Goal: Task Accomplishment & Management: Manage account settings

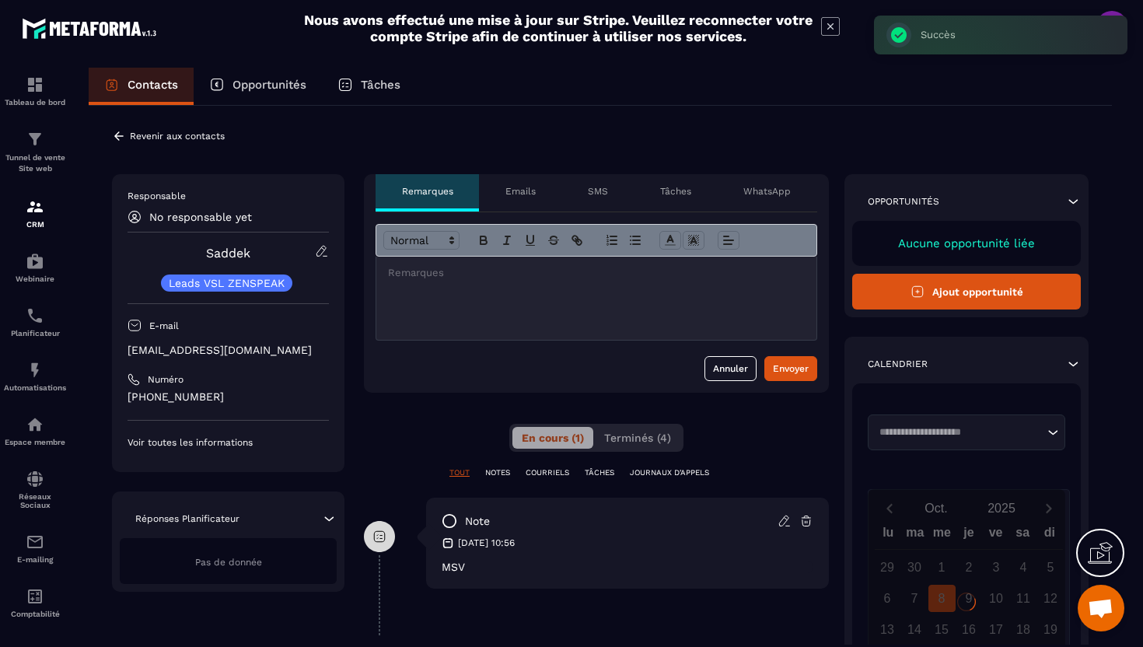
click at [123, 138] on icon at bounding box center [119, 136] width 14 height 14
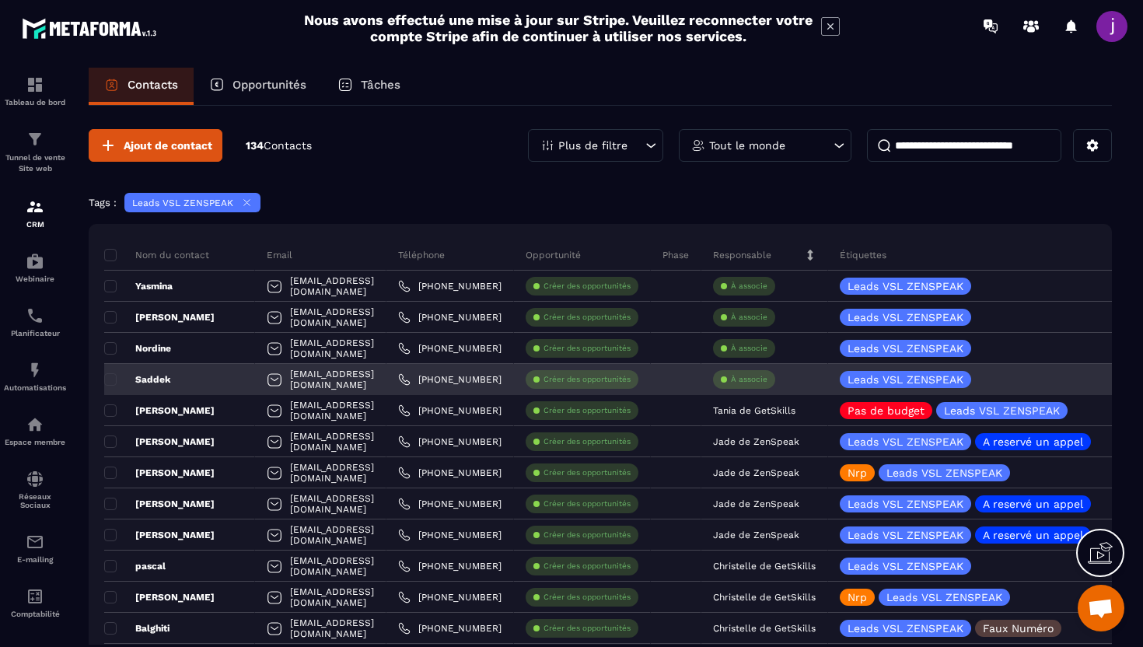
click at [768, 381] on p "À associe" at bounding box center [749, 379] width 37 height 11
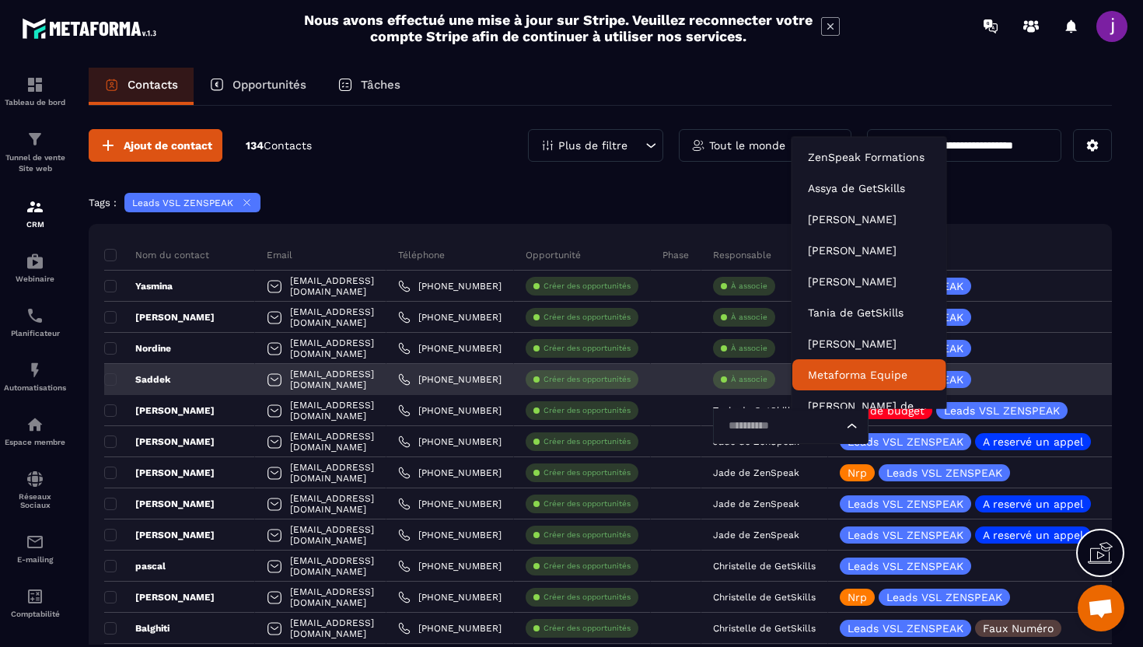
scroll to position [12, 0]
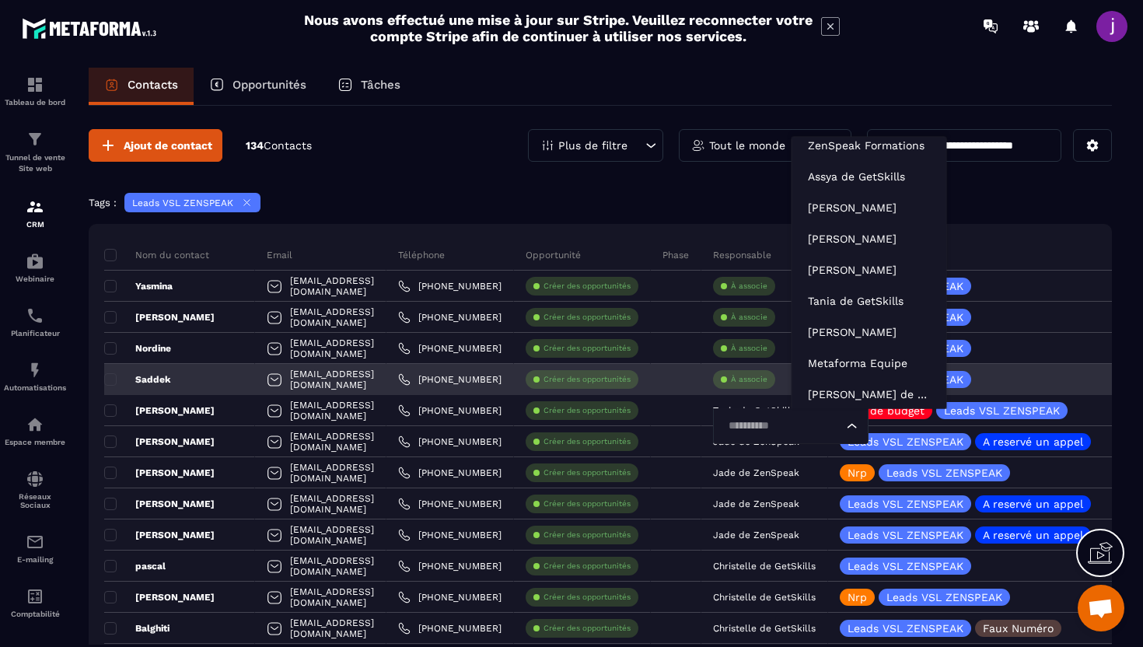
click at [831, 429] on input "Search for option" at bounding box center [783, 426] width 120 height 17
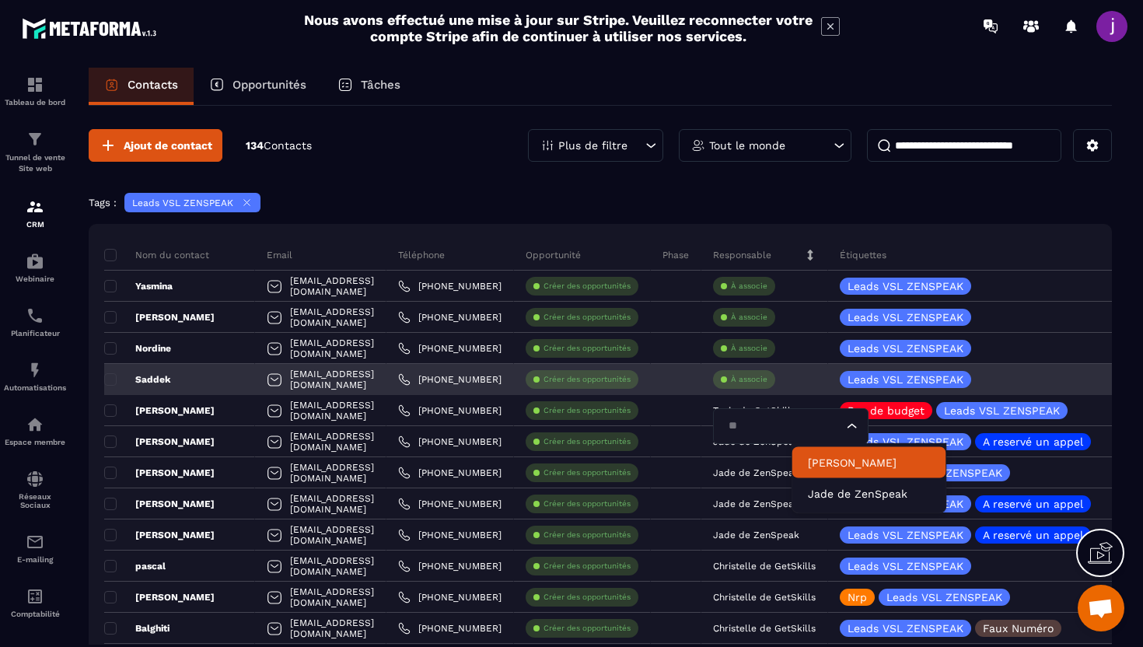
scroll to position [0, 0]
type input "****"
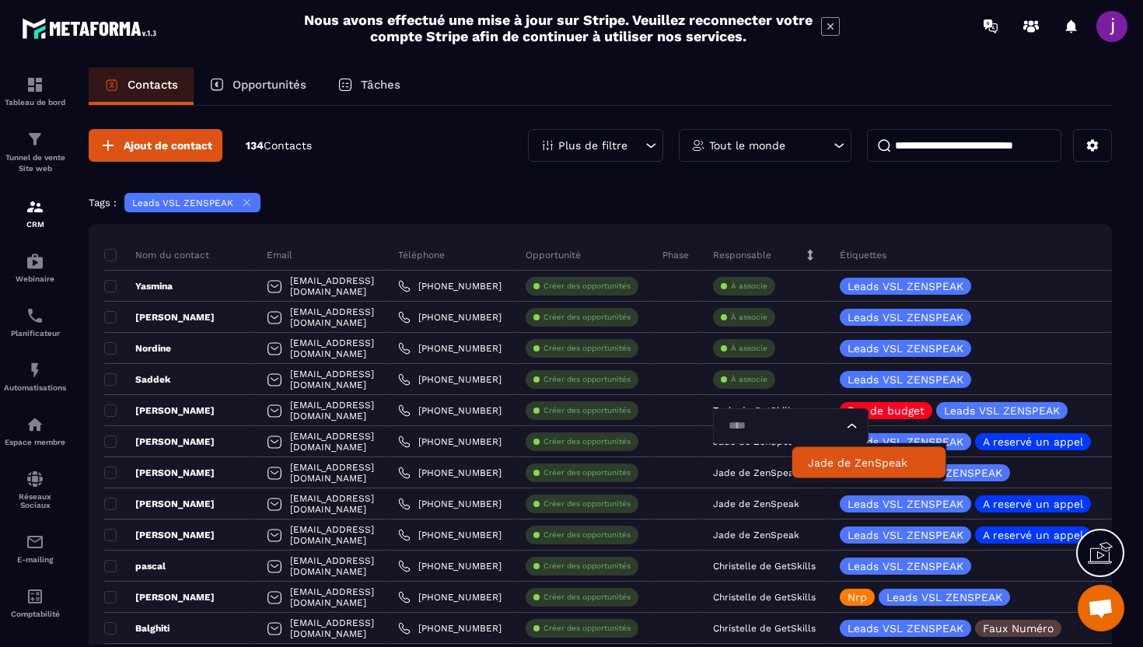
click at [840, 469] on p "Jade de ZenSpeak" at bounding box center [869, 463] width 123 height 16
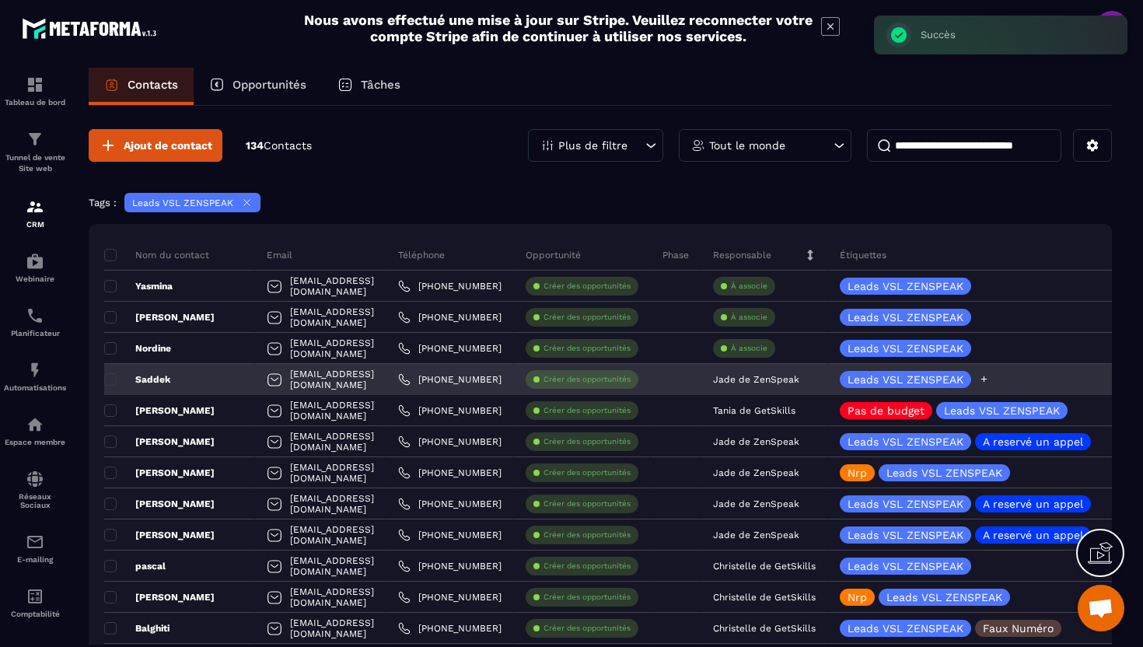
click at [989, 383] on icon at bounding box center [984, 379] width 10 height 10
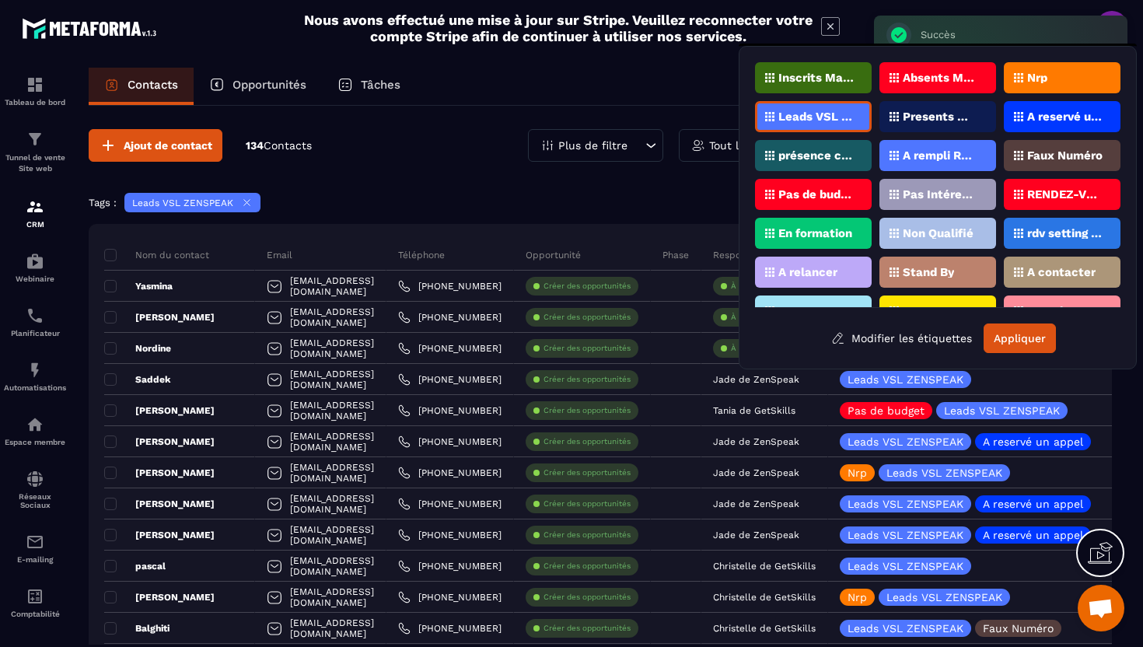
click at [1054, 77] on div "Nrp" at bounding box center [1062, 77] width 117 height 31
click at [1012, 338] on button "Appliquer" at bounding box center [1020, 339] width 72 height 30
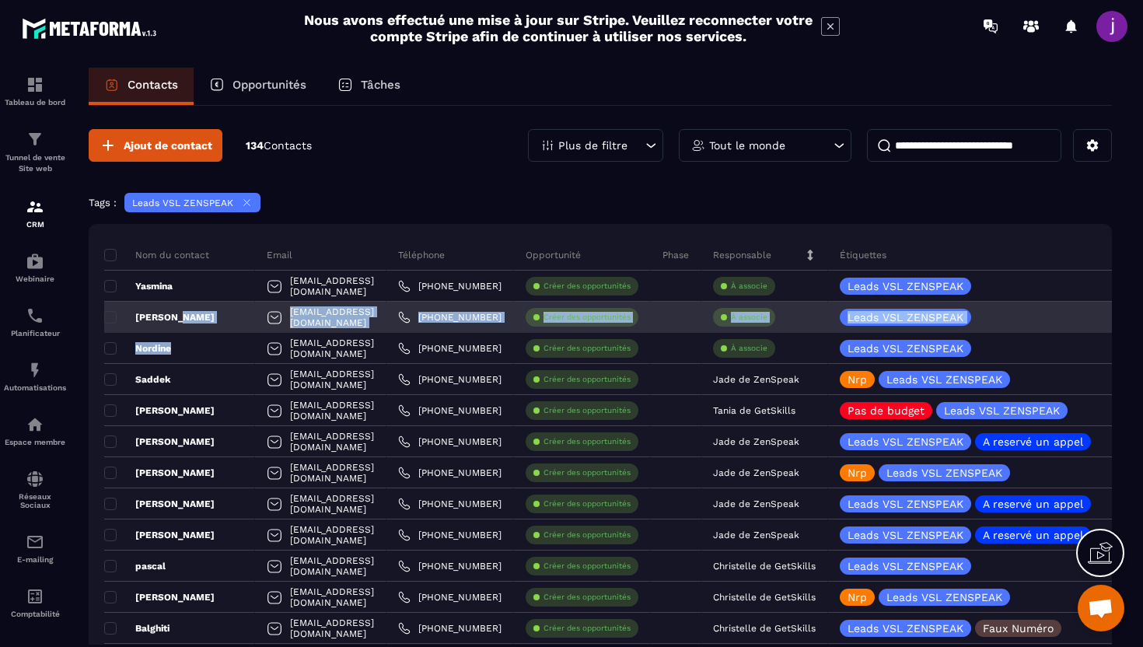
drag, startPoint x: 173, startPoint y: 350, endPoint x: 172, endPoint y: 320, distance: 29.6
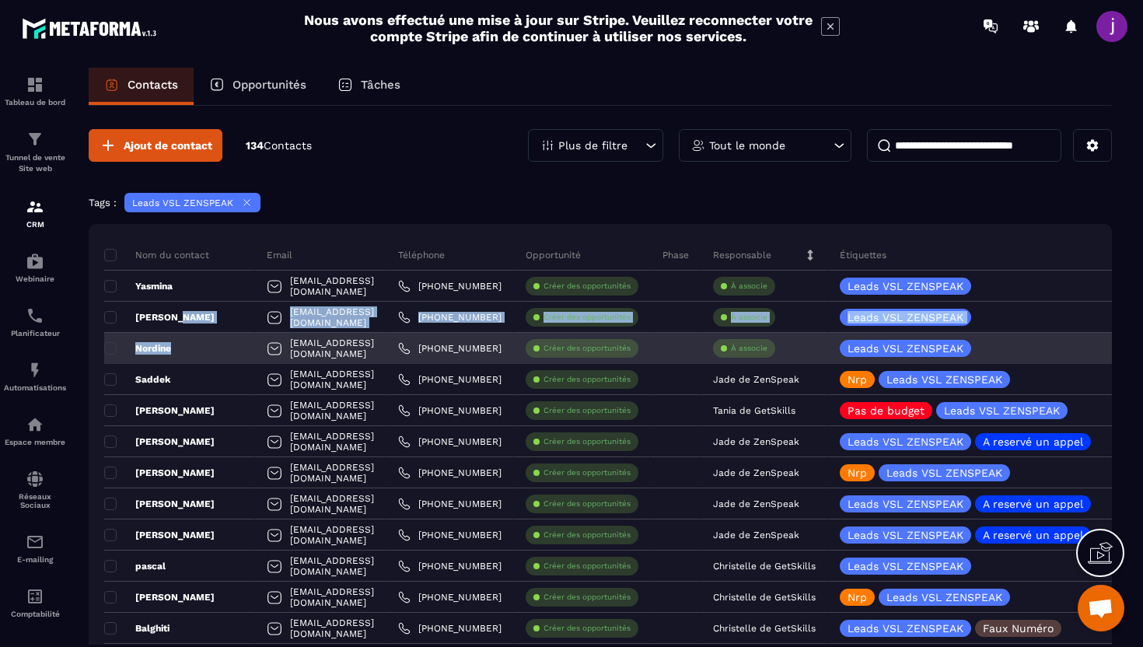
click at [200, 352] on div "Nordine" at bounding box center [179, 348] width 151 height 31
